Goal: Task Accomplishment & Management: Manage account settings

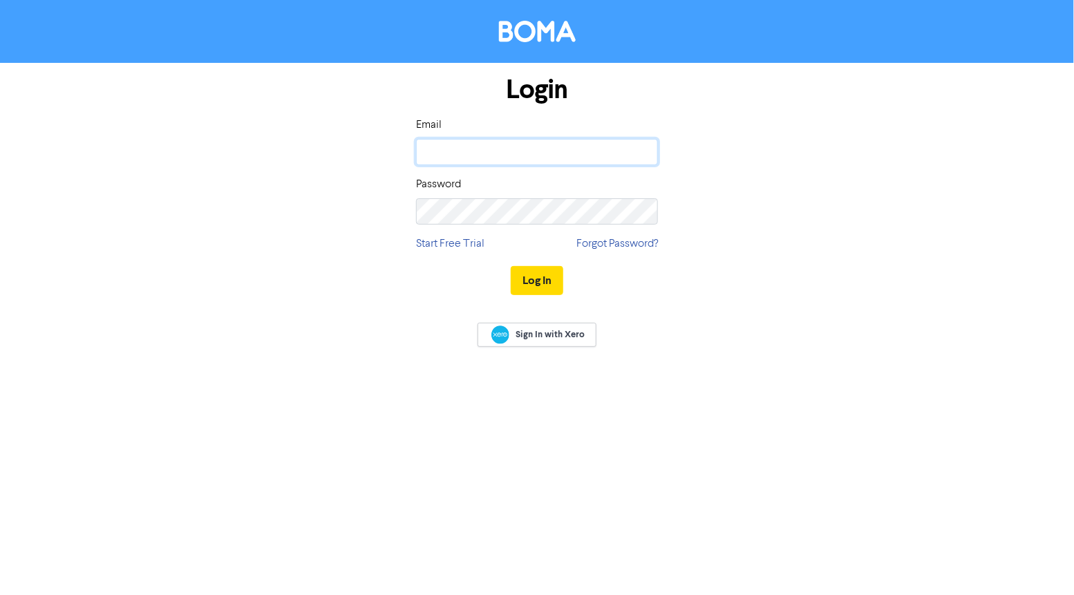
click at [458, 141] on input "email" at bounding box center [537, 152] width 242 height 26
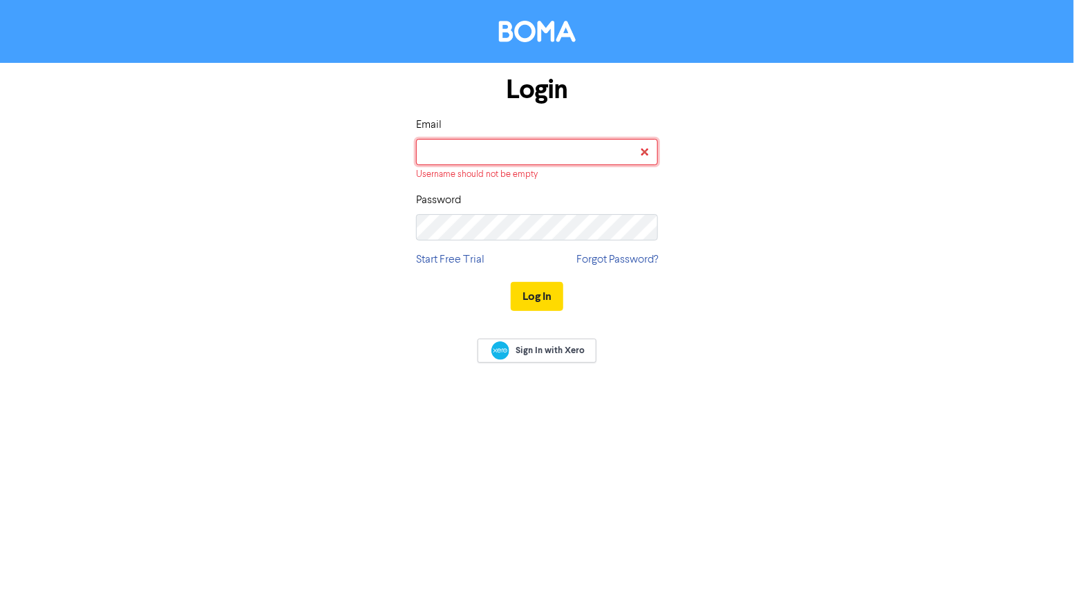
type input "[PERSON_NAME][EMAIL_ADDRESS][DOMAIN_NAME]"
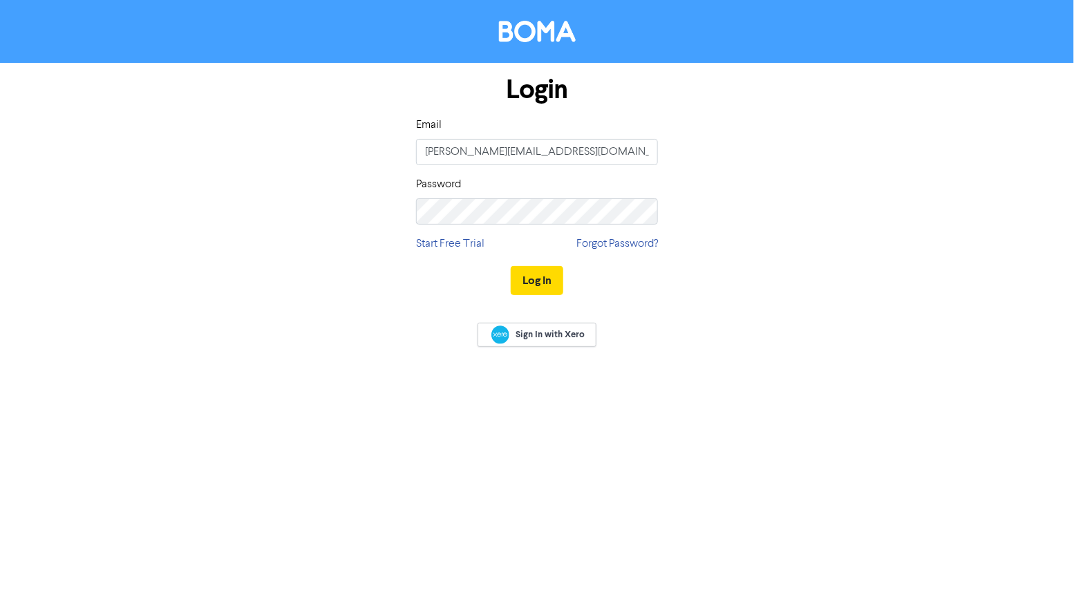
click at [552, 296] on div "Log In" at bounding box center [537, 280] width 242 height 57
click at [538, 283] on button "Log In" at bounding box center [537, 280] width 53 height 29
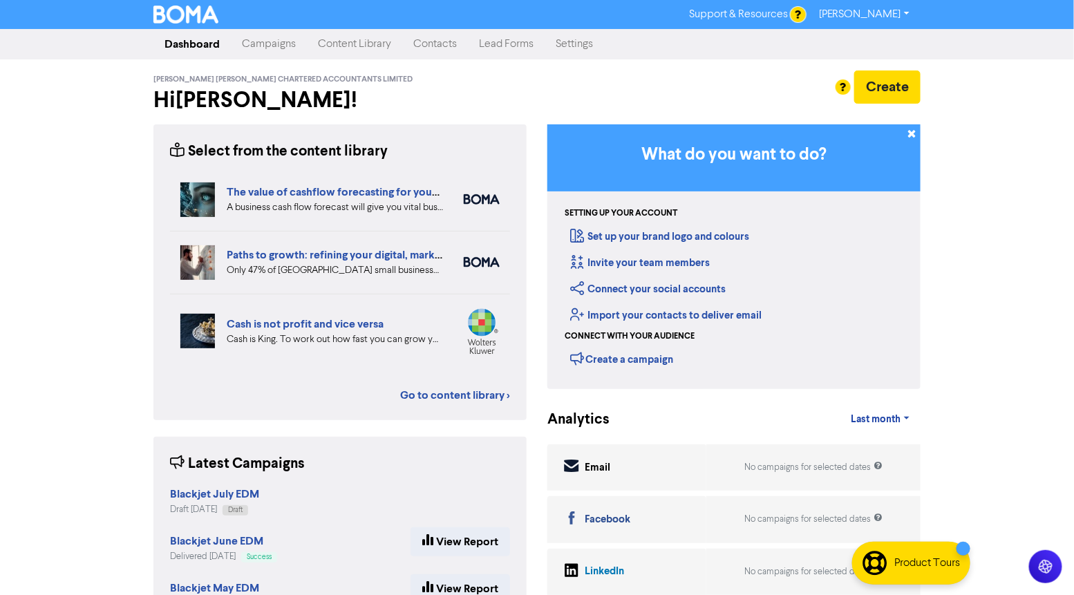
click at [272, 50] on link "Campaigns" at bounding box center [269, 44] width 76 height 28
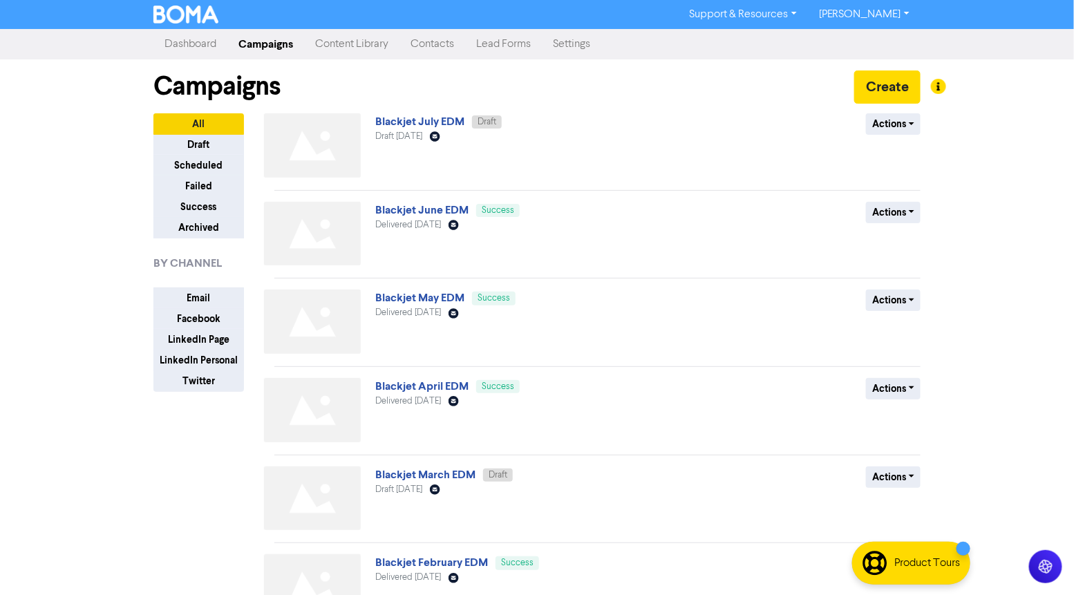
click at [444, 110] on div "Campaigns Create" at bounding box center [536, 86] width 767 height 54
click at [425, 115] on link "Blackjet July EDM" at bounding box center [419, 122] width 89 height 14
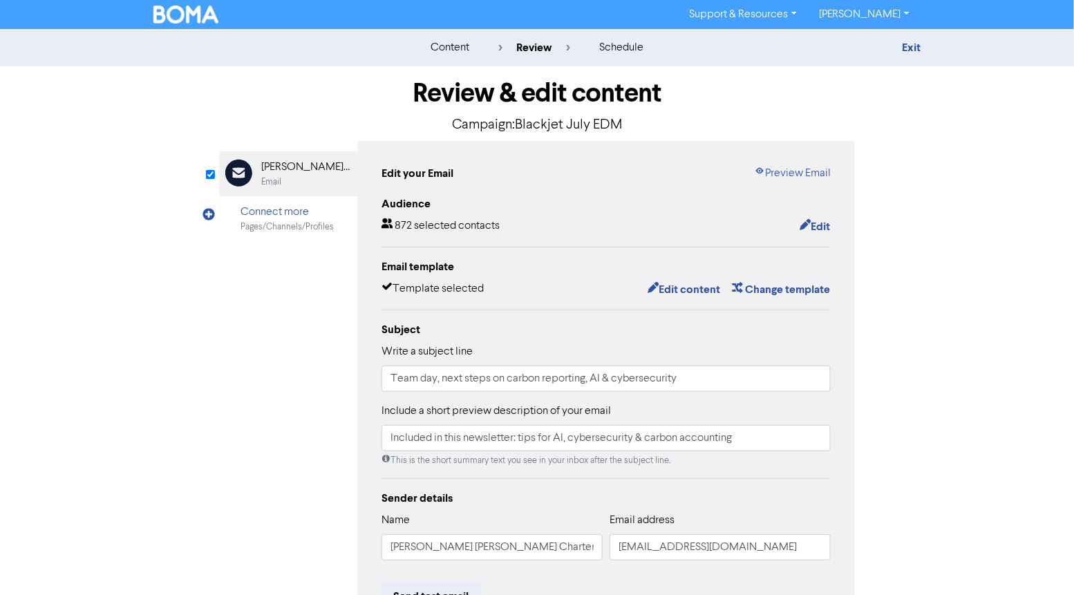
click at [669, 135] on p "Campaign: Blackjet July EDM" at bounding box center [537, 125] width 636 height 21
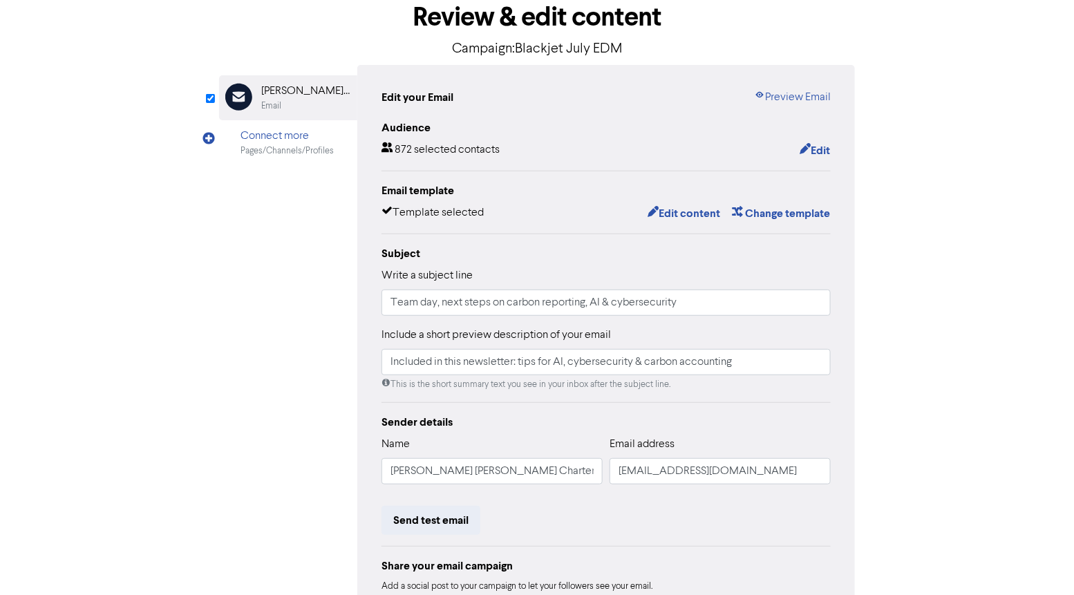
scroll to position [75, 0]
click at [678, 219] on button "Edit content" at bounding box center [684, 215] width 74 height 18
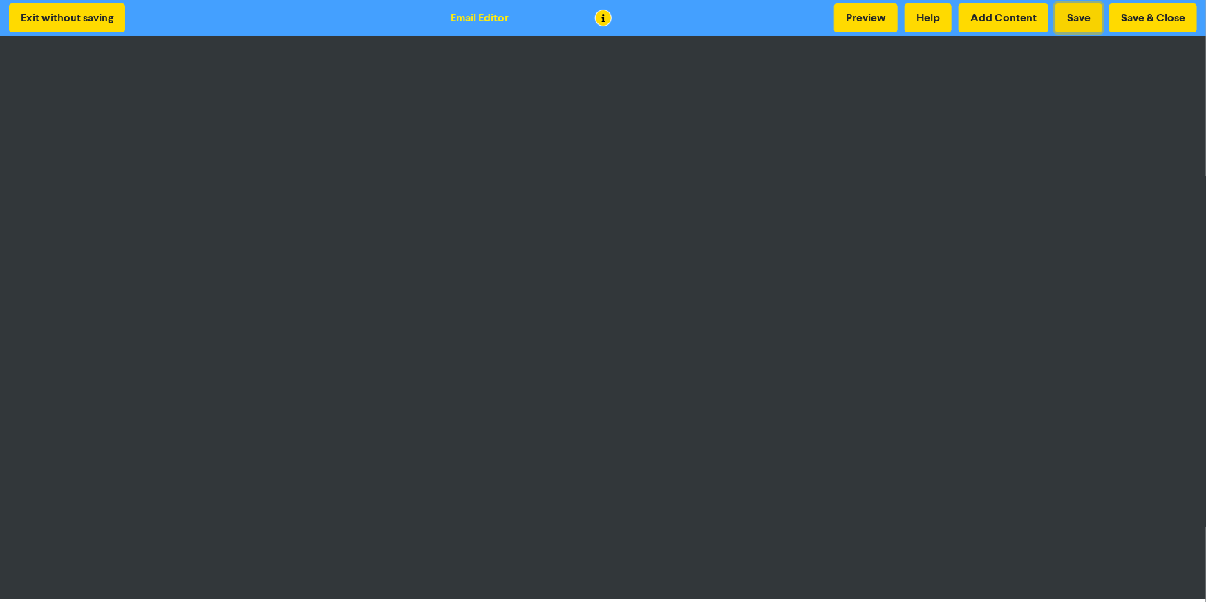
click at [1072, 16] on button "Save" at bounding box center [1079, 17] width 47 height 29
click at [1074, 31] on button "Save & Close" at bounding box center [1154, 17] width 88 height 29
click at [1074, 19] on button "Save & Close" at bounding box center [1154, 17] width 88 height 29
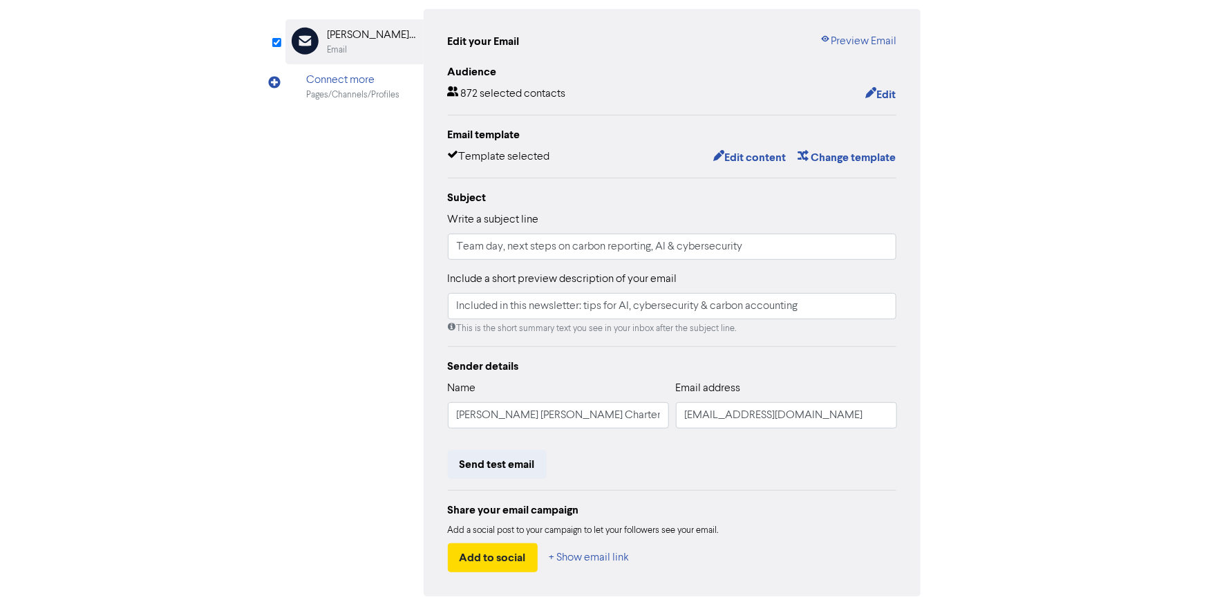
scroll to position [187, 0]
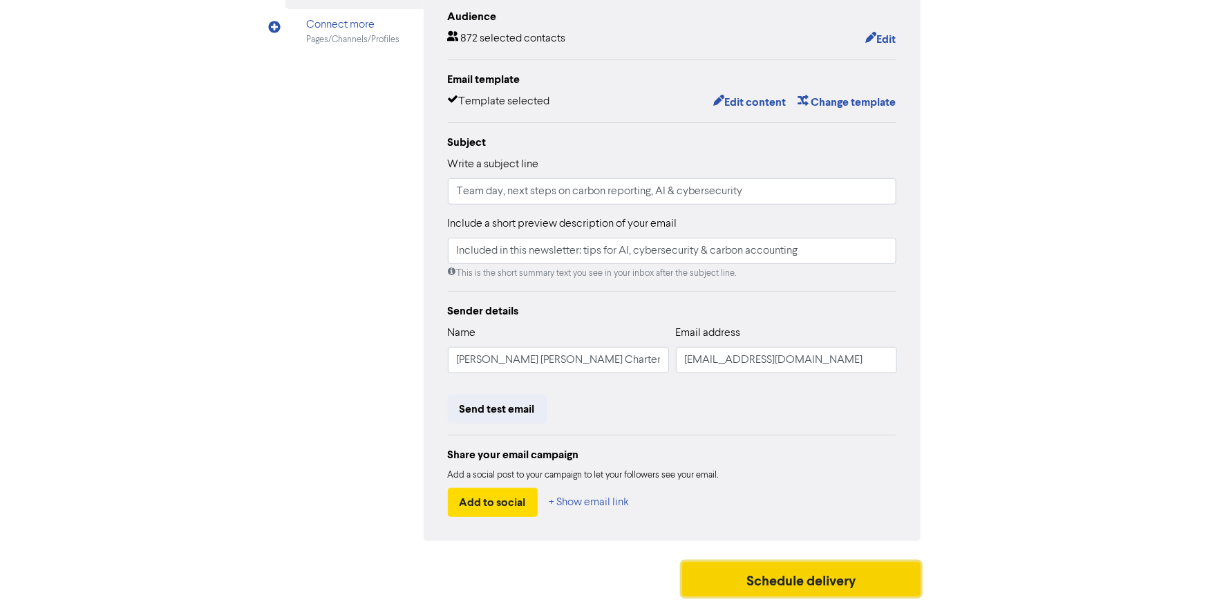
click at [709, 573] on button "Schedule delivery" at bounding box center [801, 579] width 239 height 35
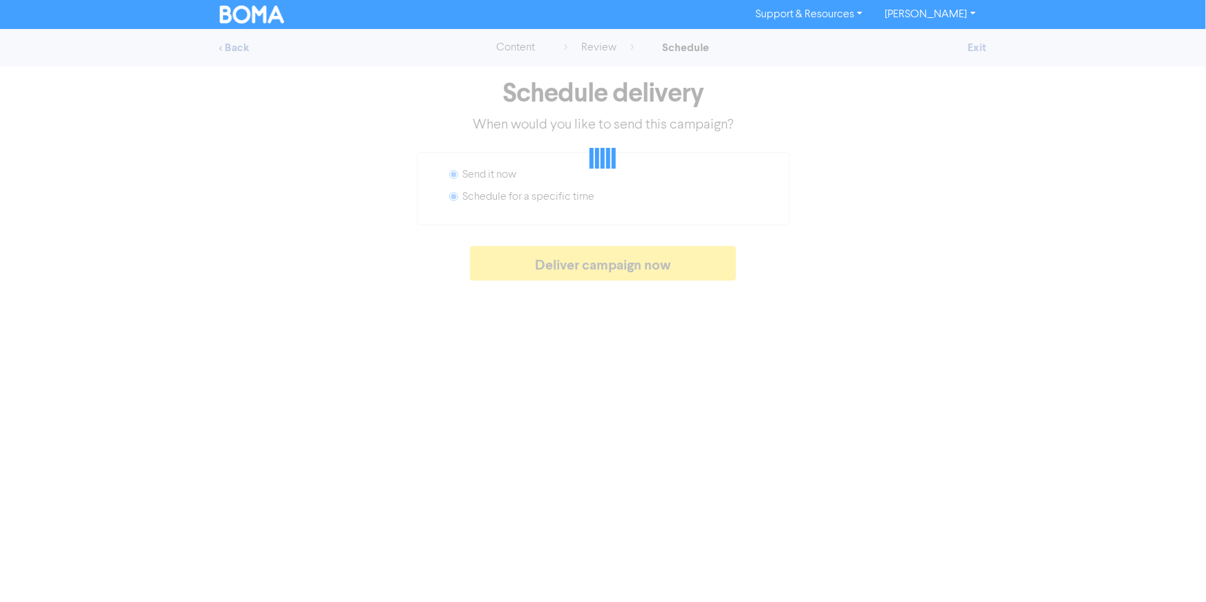
radio input "false"
radio input "true"
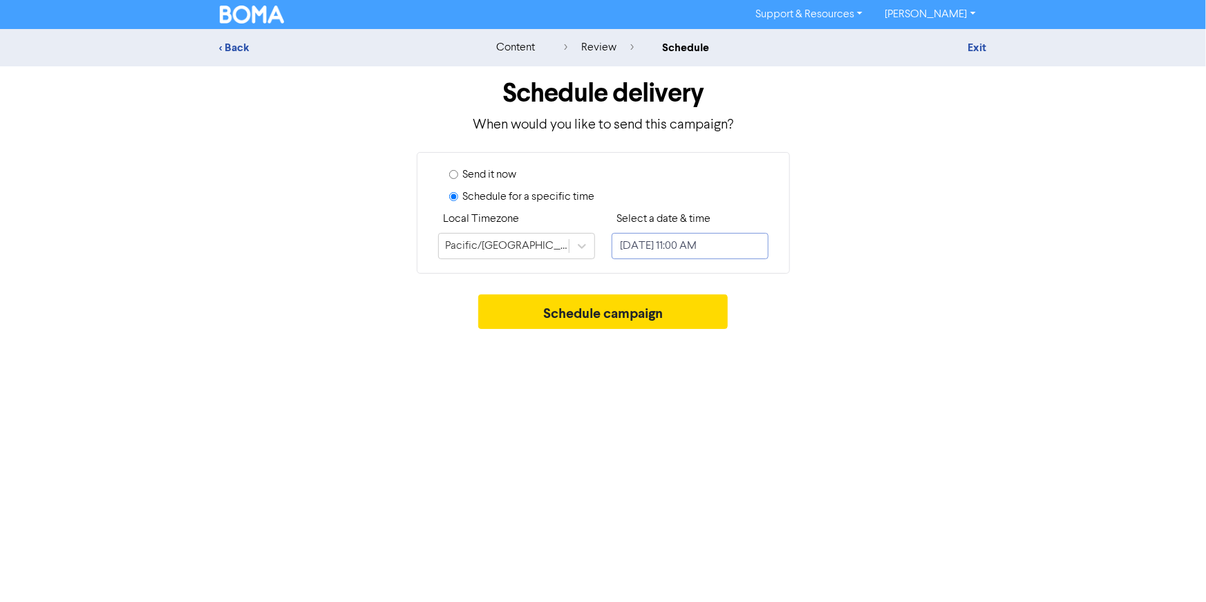
click at [666, 245] on input "[DATE] 11:00 AM" at bounding box center [690, 246] width 157 height 26
select select "8"
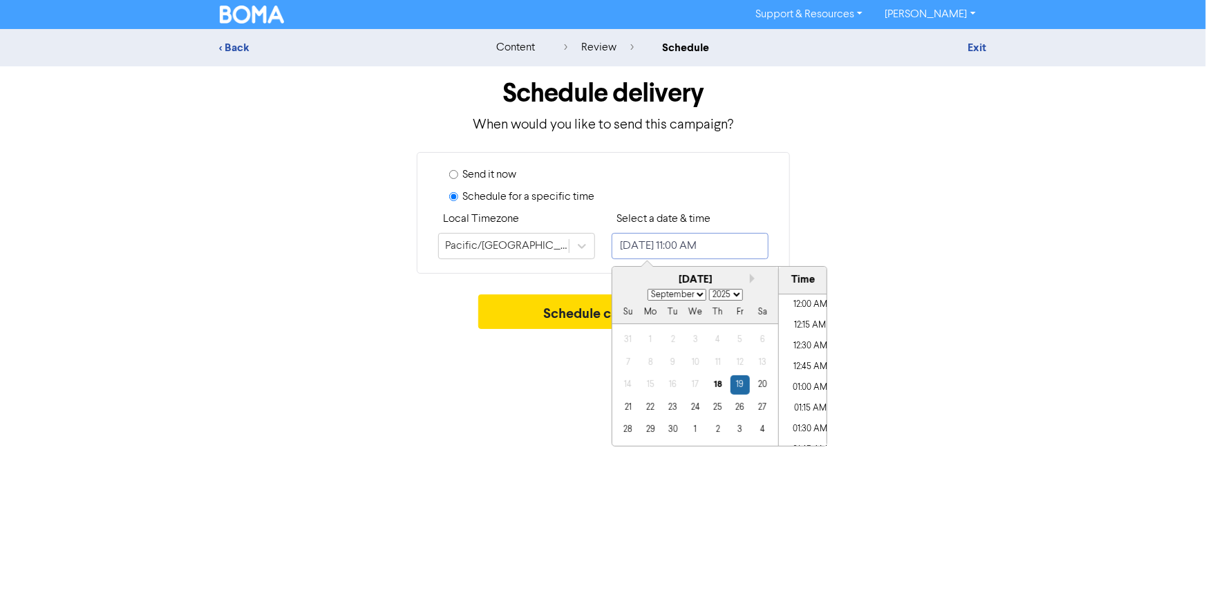
scroll to position [847, 0]
click at [718, 389] on div "18" at bounding box center [717, 384] width 19 height 19
type input "[DATE] 11:00 AM"
click at [720, 245] on input "[DATE] 11:00 AM" at bounding box center [690, 246] width 157 height 26
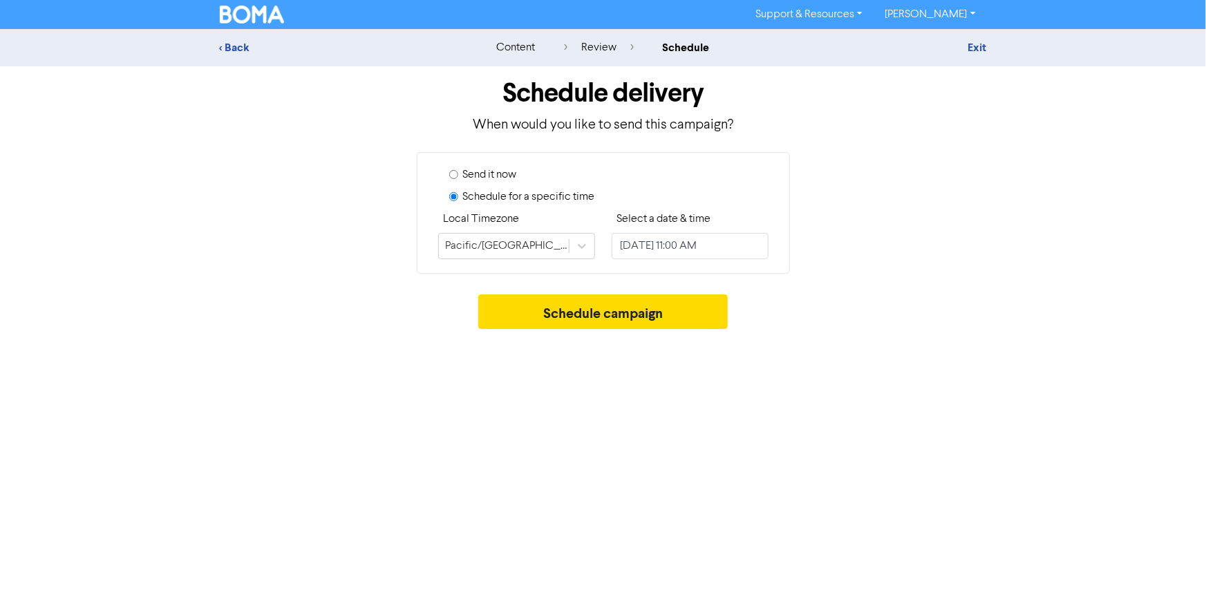
click at [525, 375] on div "Support & Resources Video Tutorials FAQ & Guides Marketing Education [PERSON_NA…" at bounding box center [603, 301] width 1206 height 602
click at [492, 175] on label "Send it now" at bounding box center [490, 175] width 54 height 17
click at [458, 175] on input "Send it now" at bounding box center [453, 174] width 9 height 9
radio input "true"
radio input "false"
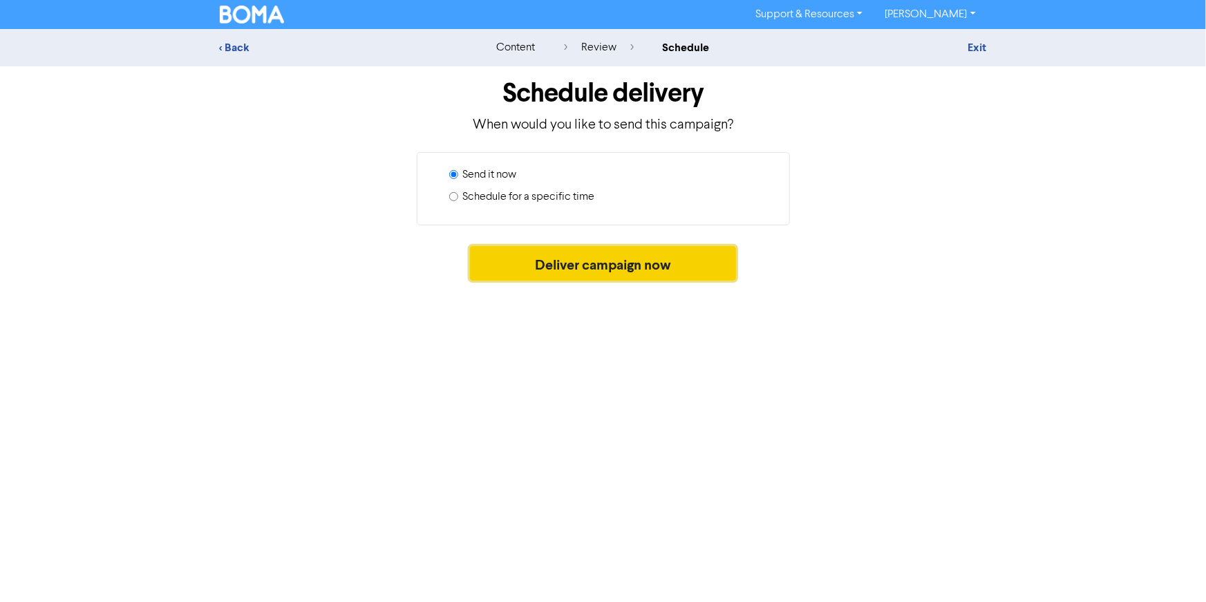
click at [625, 268] on button "Deliver campaign now" at bounding box center [603, 263] width 266 height 35
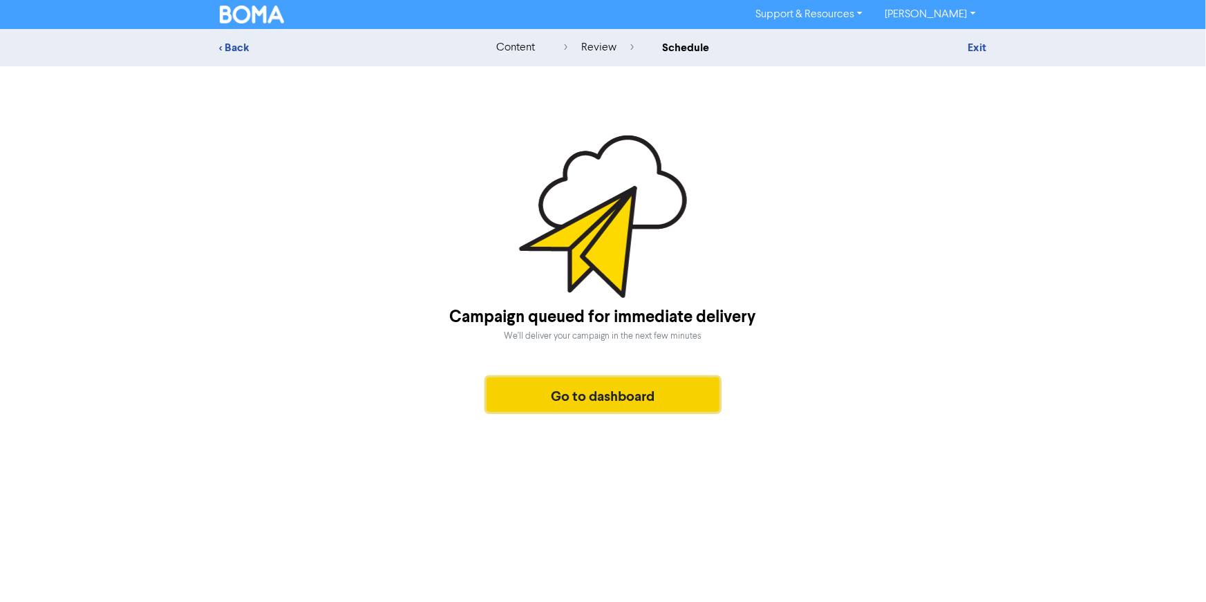
click at [538, 393] on button "Go to dashboard" at bounding box center [604, 394] width 234 height 35
